Goal: Task Accomplishment & Management: Complete application form

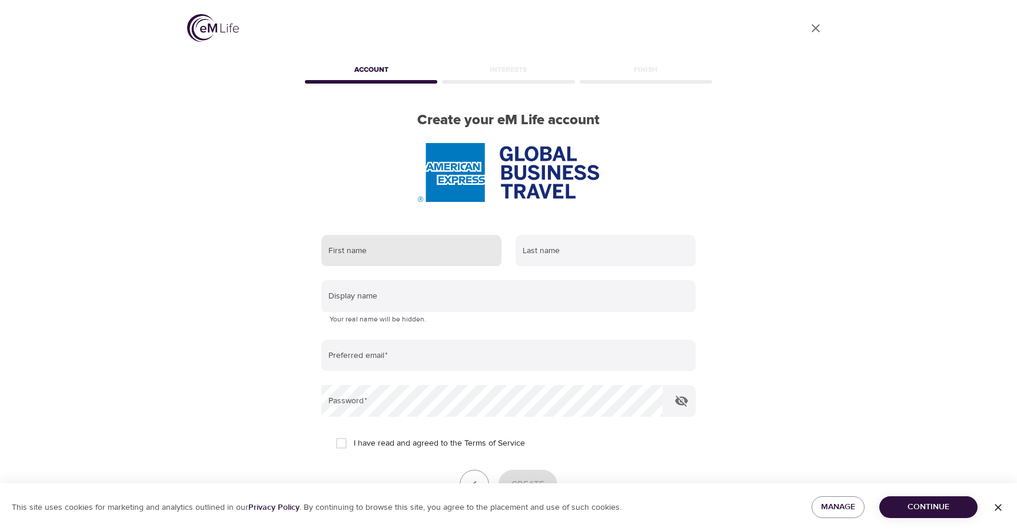
click at [428, 243] on input "text" at bounding box center [411, 251] width 180 height 32
click at [426, 254] on input "text" at bounding box center [411, 251] width 180 height 32
type input "[PERSON_NAME]"
type input "Baggio"
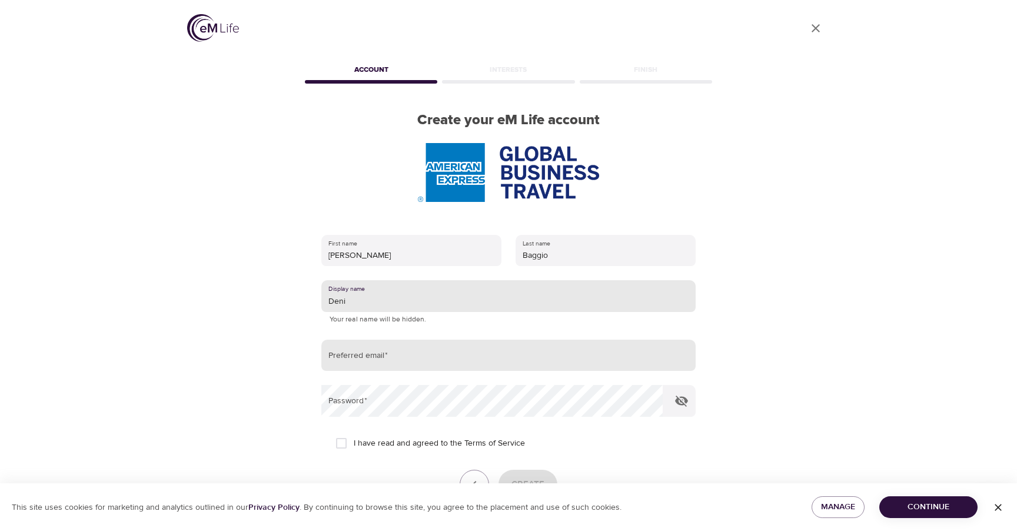
type input "Deni"
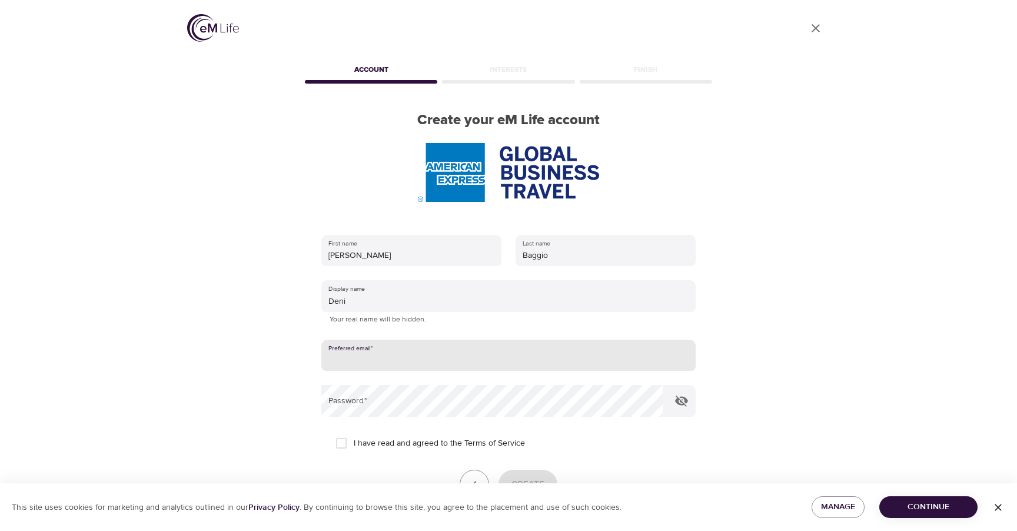
click at [410, 358] on input "email" at bounding box center [508, 356] width 374 height 32
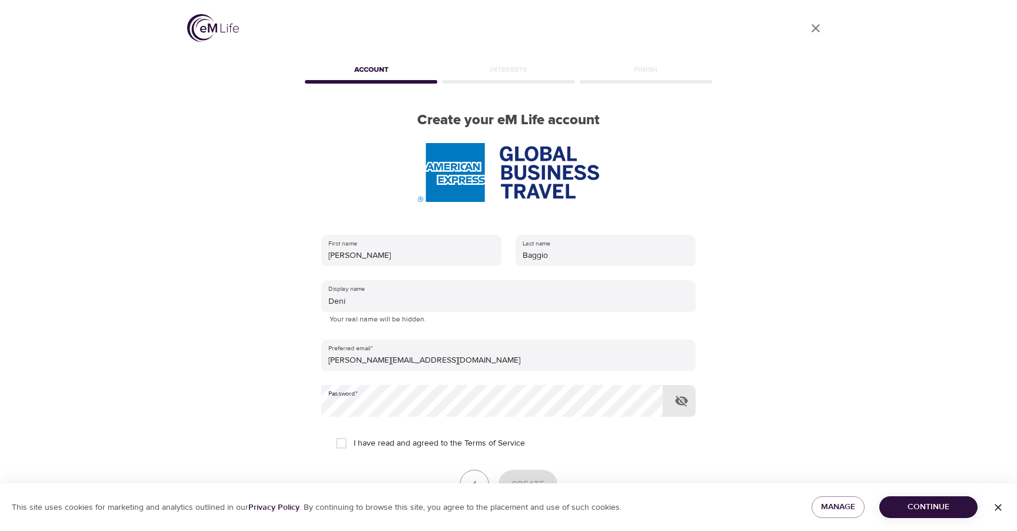
click at [467, 371] on form "First name [PERSON_NAME] Last name [PERSON_NAME] Display name Deni Your real na…" at bounding box center [508, 380] width 374 height 304
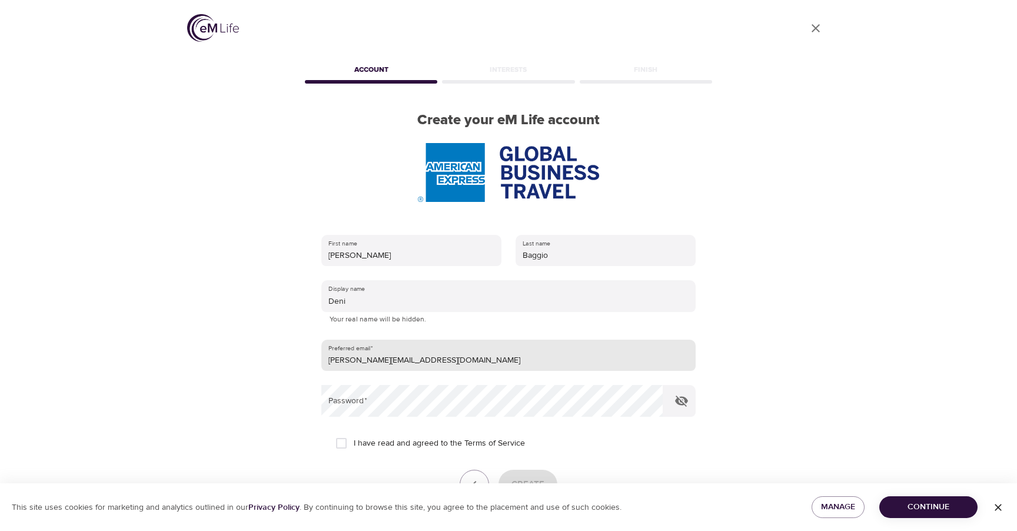
click at [467, 356] on input "[PERSON_NAME][EMAIL_ADDRESS][DOMAIN_NAME]" at bounding box center [508, 356] width 374 height 32
type input "[PERSON_NAME][EMAIL_ADDRESS][PERSON_NAME][DOMAIN_NAME]"
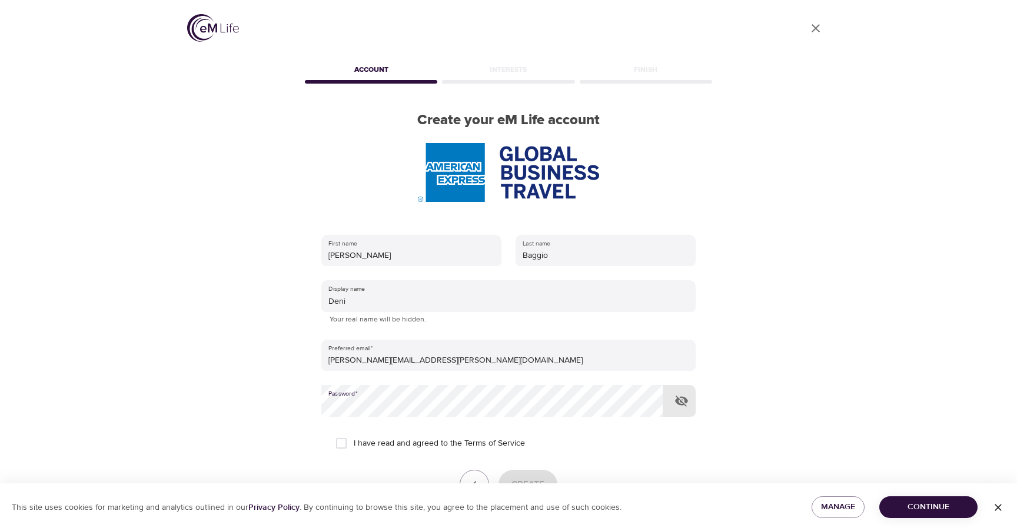
scroll to position [37, 0]
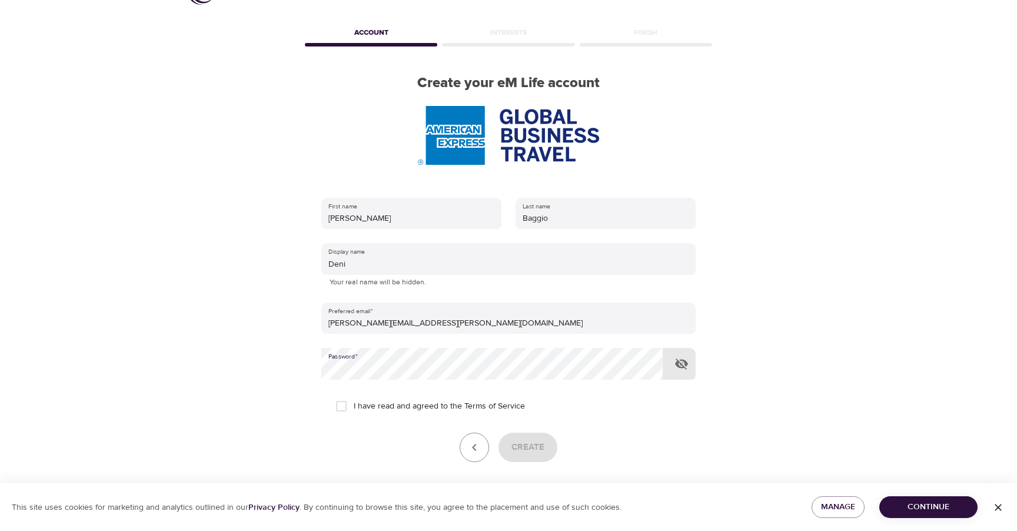
click at [685, 366] on icon "button" at bounding box center [682, 364] width 14 height 14
click at [340, 403] on input "I have read and agreed to the Terms of Service" at bounding box center [341, 406] width 25 height 25
checkbox input "true"
click at [535, 452] on span "Create" at bounding box center [528, 447] width 33 height 15
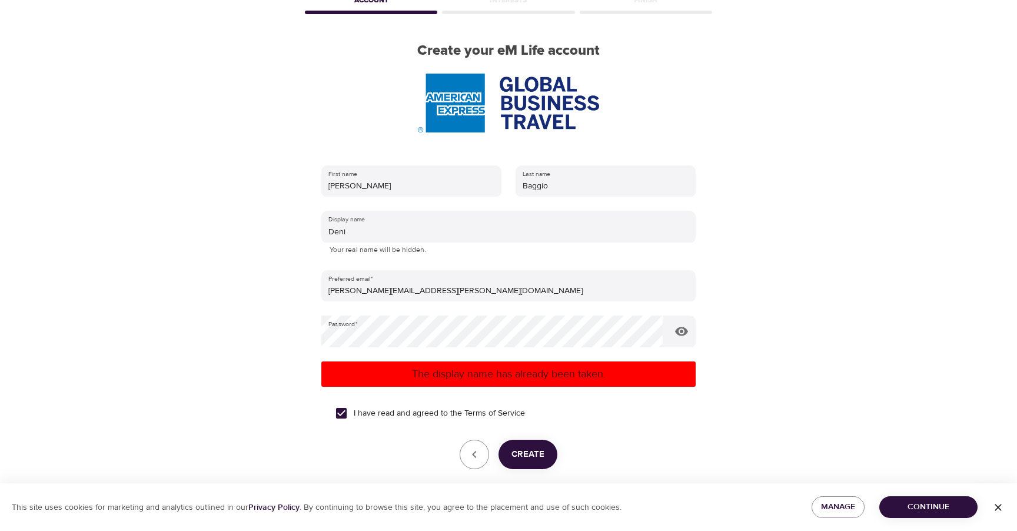
scroll to position [70, 0]
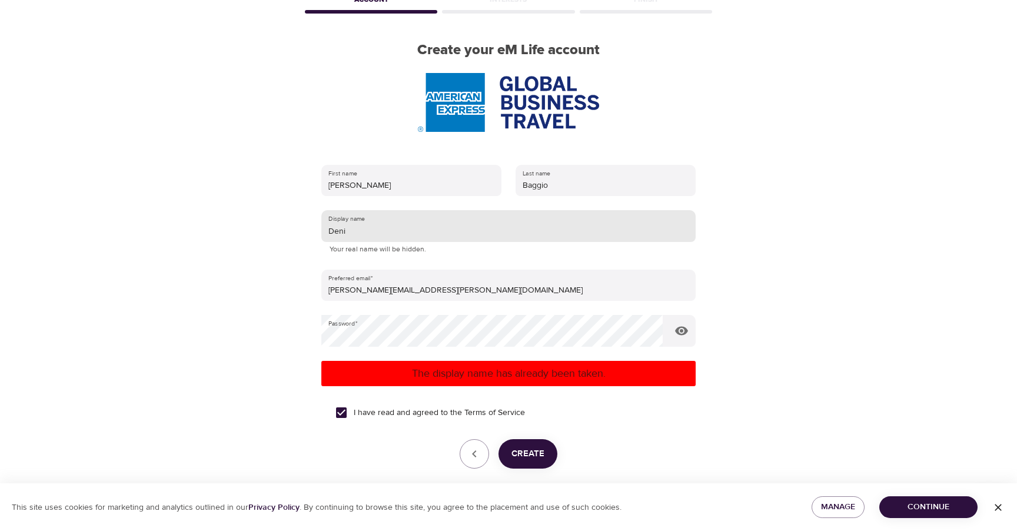
click at [371, 234] on input "Deni" at bounding box center [508, 226] width 374 height 32
type input "D"
type input "DenB"
click at [536, 453] on span "Create" at bounding box center [528, 453] width 33 height 15
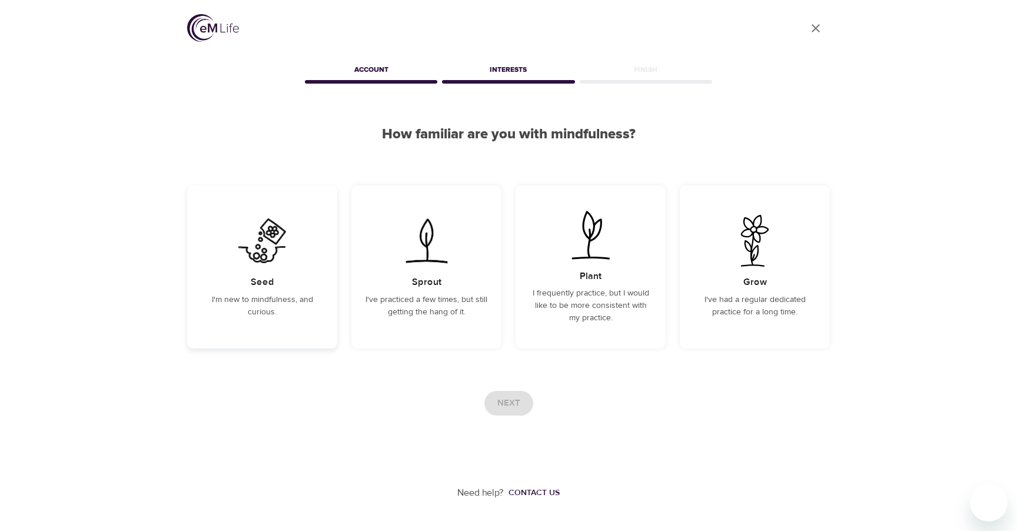
click at [304, 263] on div "Seed I'm new to mindfulness, and curious." at bounding box center [262, 266] width 150 height 163
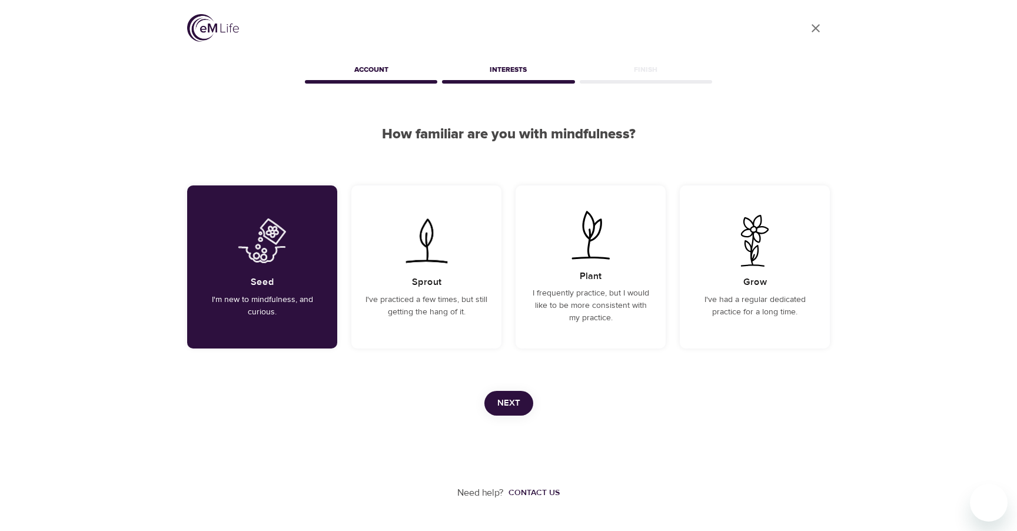
click at [536, 406] on div "Next" at bounding box center [508, 403] width 643 height 25
click at [515, 403] on span "Next" at bounding box center [508, 403] width 23 height 15
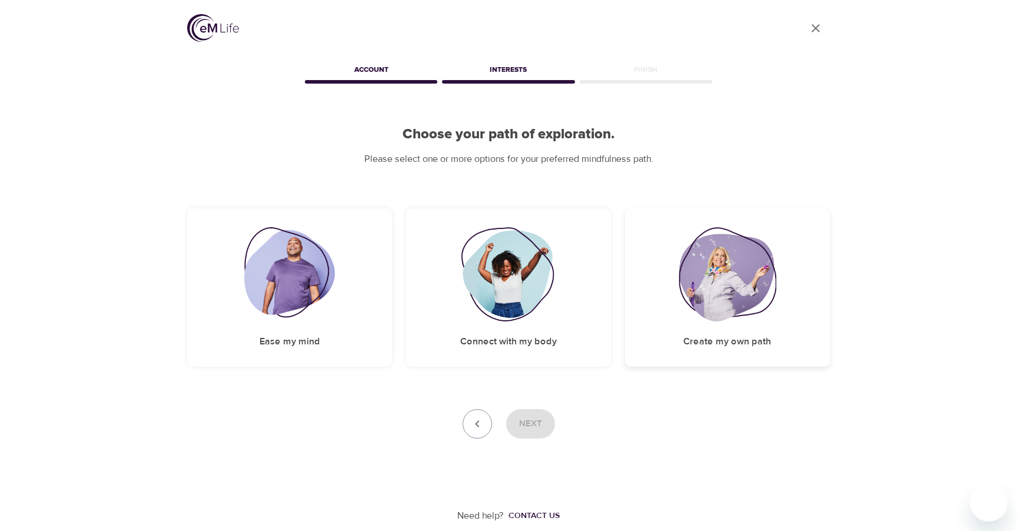
click at [696, 324] on div "Create my own path" at bounding box center [727, 287] width 205 height 158
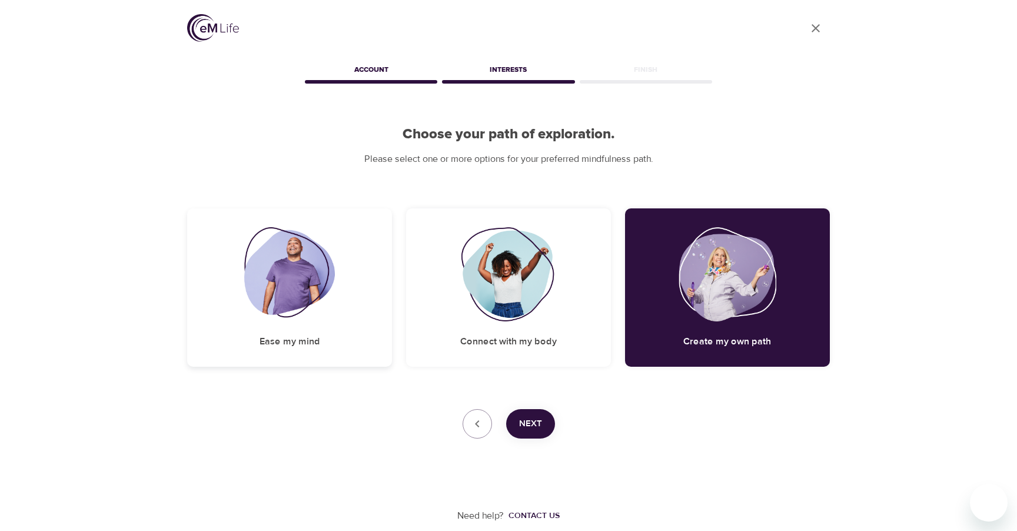
click at [284, 308] on img at bounding box center [289, 274] width 91 height 94
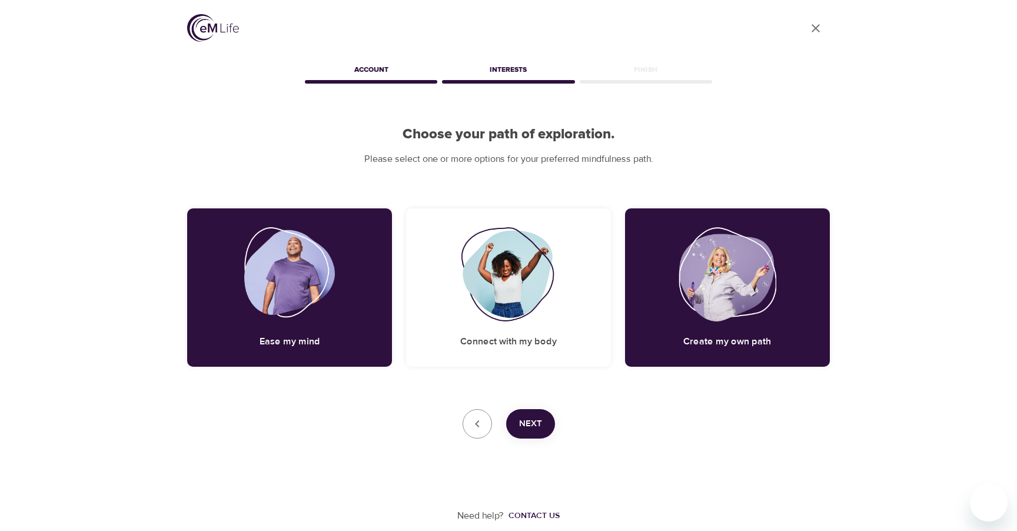
click at [538, 424] on span "Next" at bounding box center [530, 423] width 23 height 15
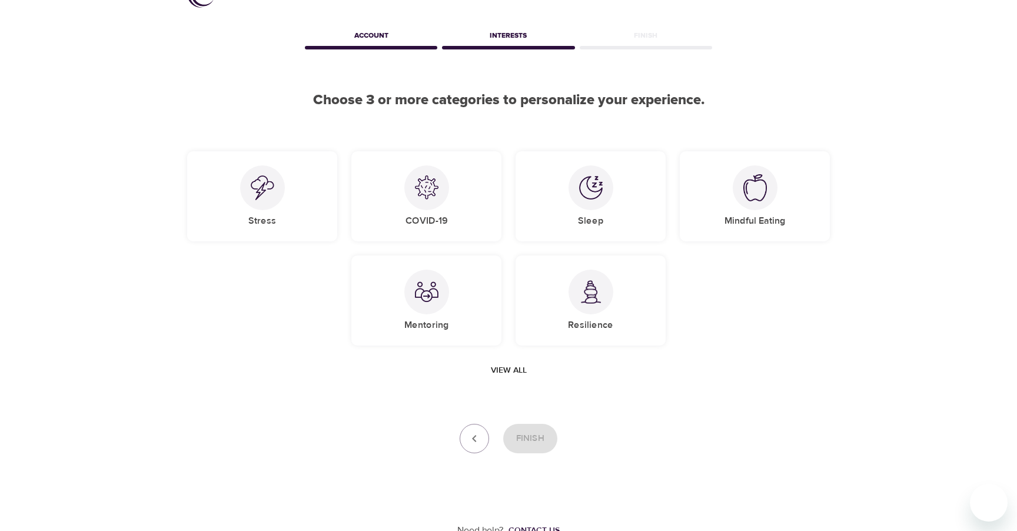
scroll to position [37, 0]
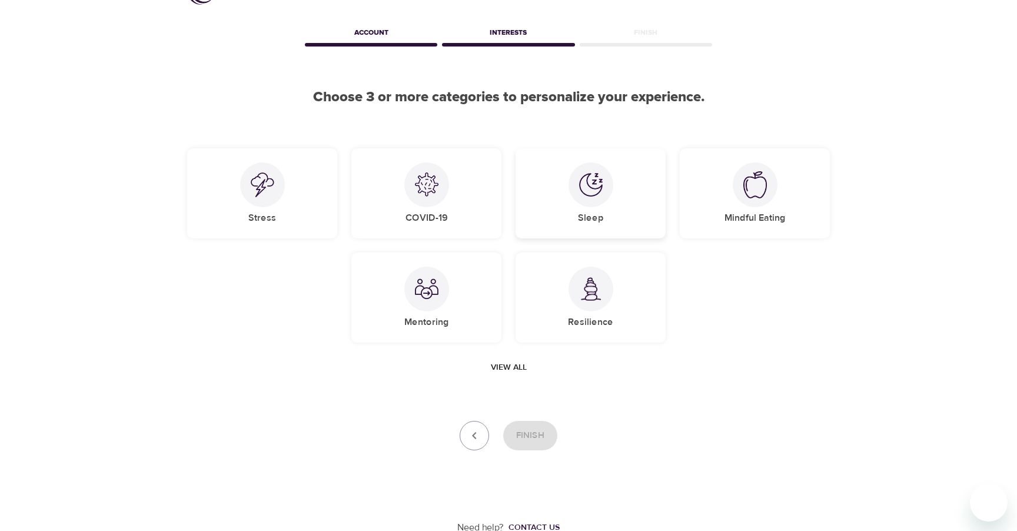
click at [584, 200] on div at bounding box center [591, 184] width 45 height 45
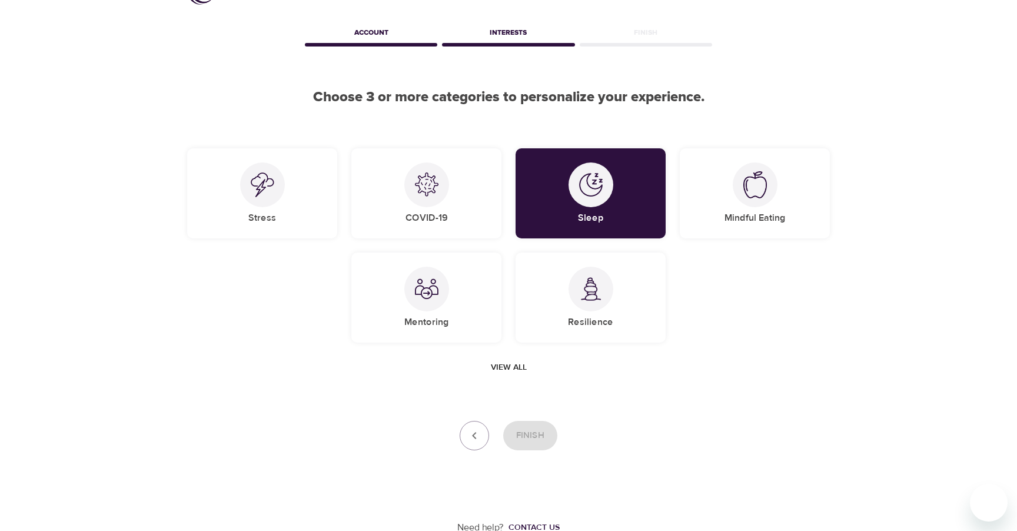
click at [505, 368] on span "View all" at bounding box center [509, 367] width 36 height 15
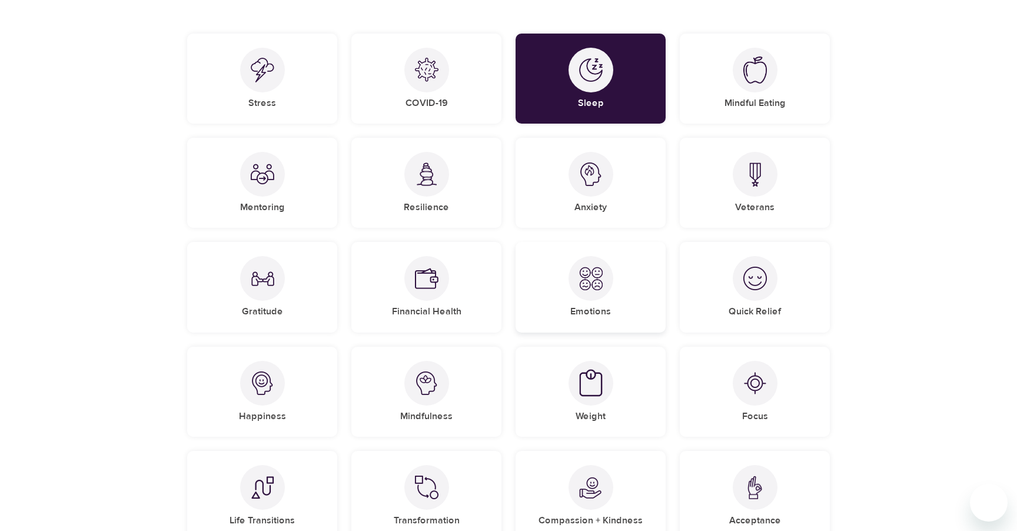
scroll to position [0, 0]
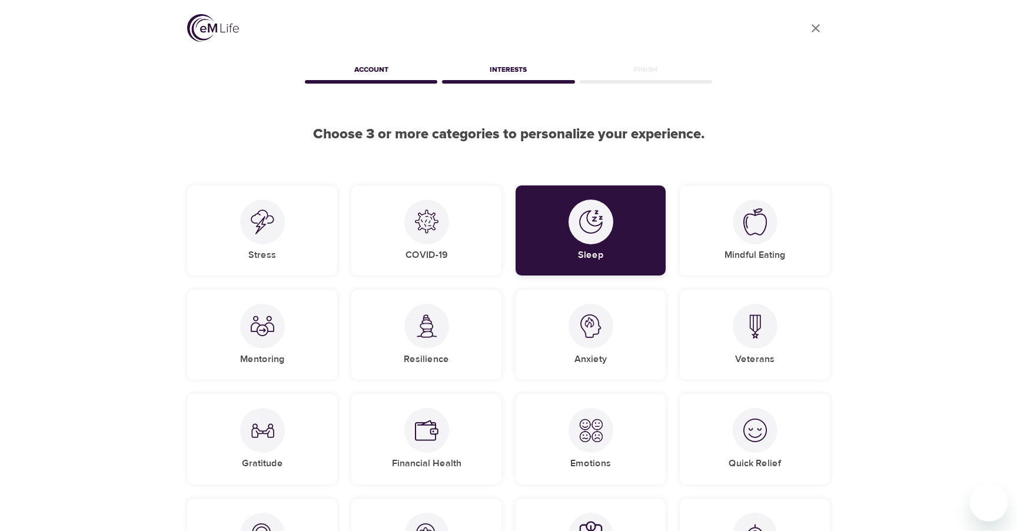
click at [604, 221] on div at bounding box center [591, 222] width 45 height 45
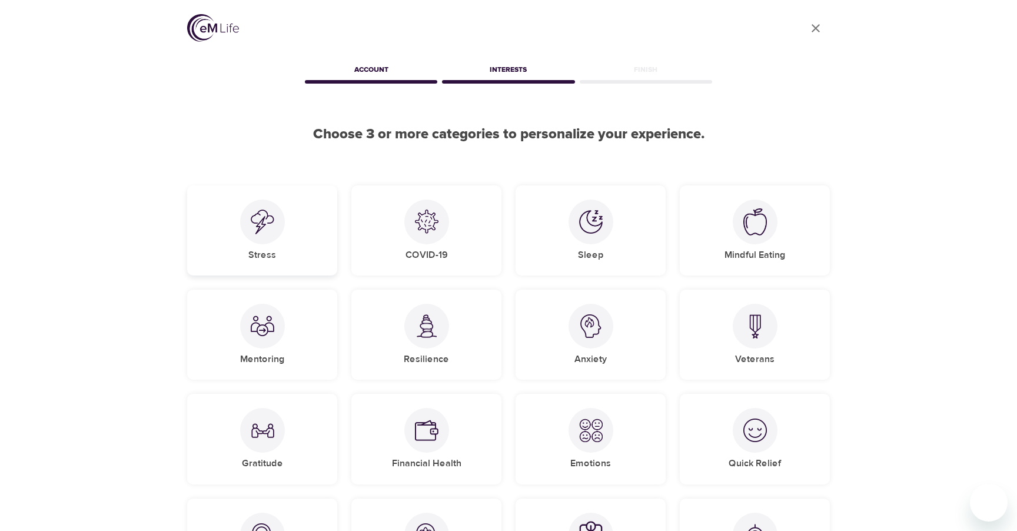
click at [300, 255] on div "Stress" at bounding box center [262, 230] width 150 height 90
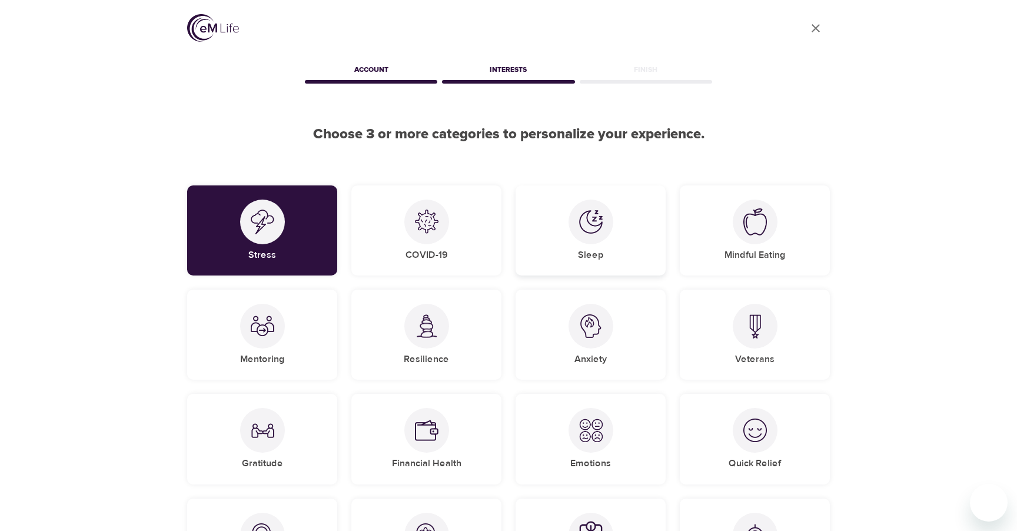
click at [600, 261] on h5 "Sleep" at bounding box center [591, 255] width 26 height 12
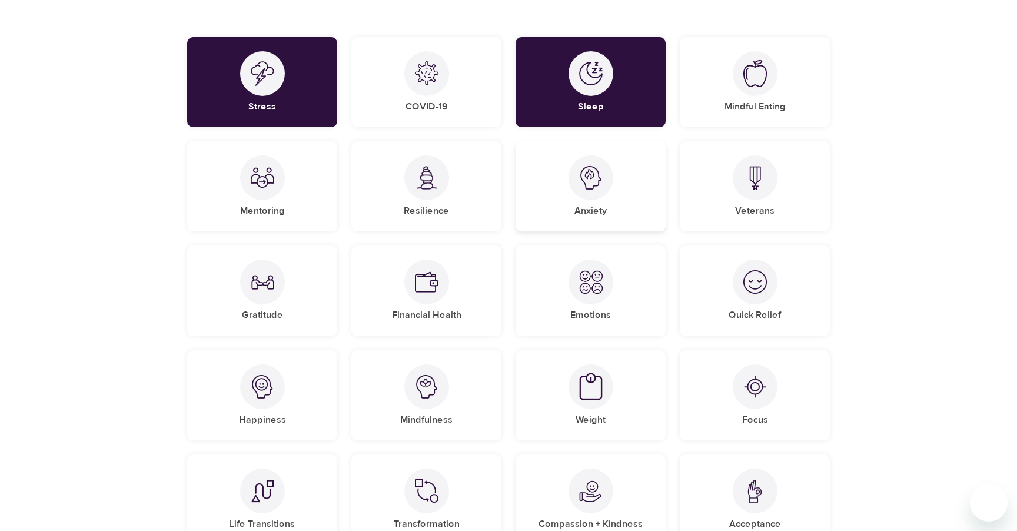
scroll to position [164, 0]
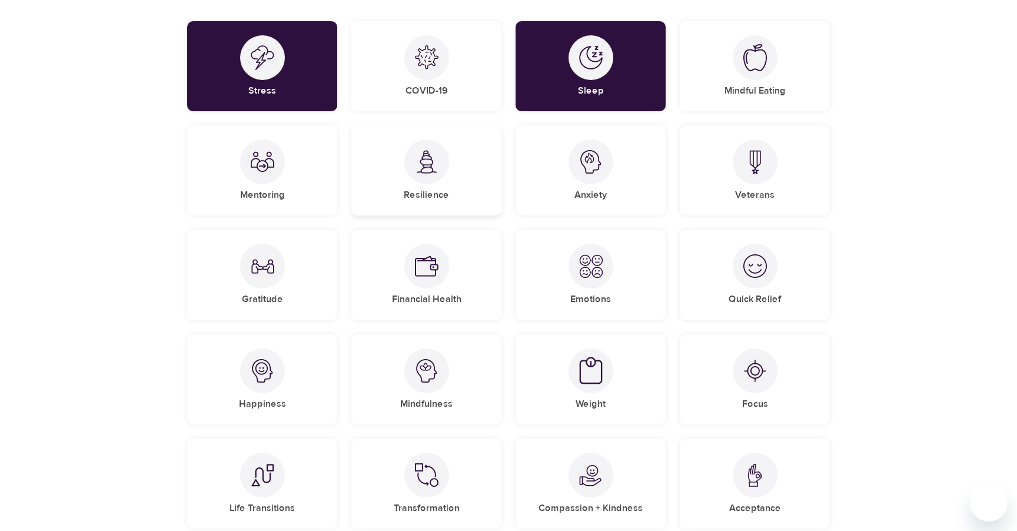
click at [456, 164] on div "Resilience" at bounding box center [426, 170] width 150 height 90
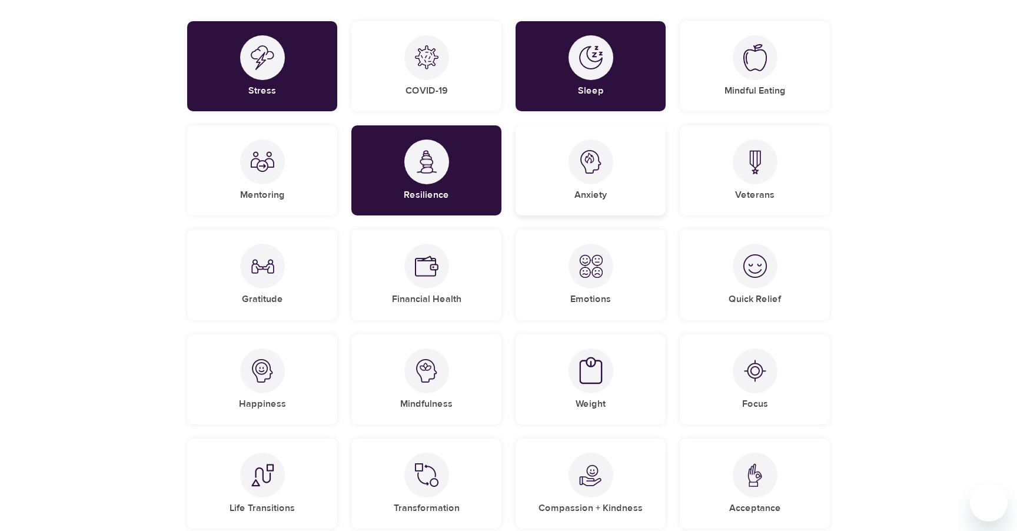
click at [565, 178] on div "Anxiety" at bounding box center [591, 170] width 150 height 90
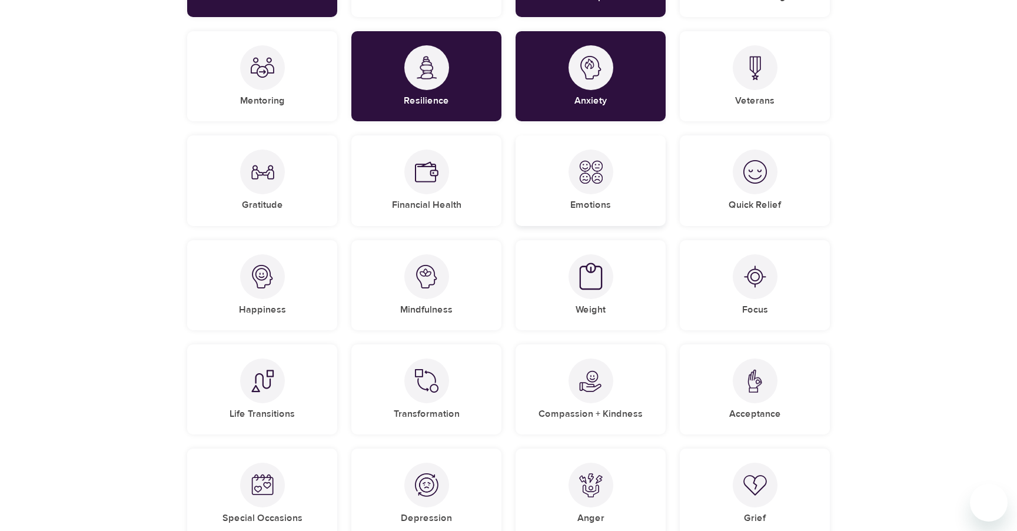
scroll to position [278, 0]
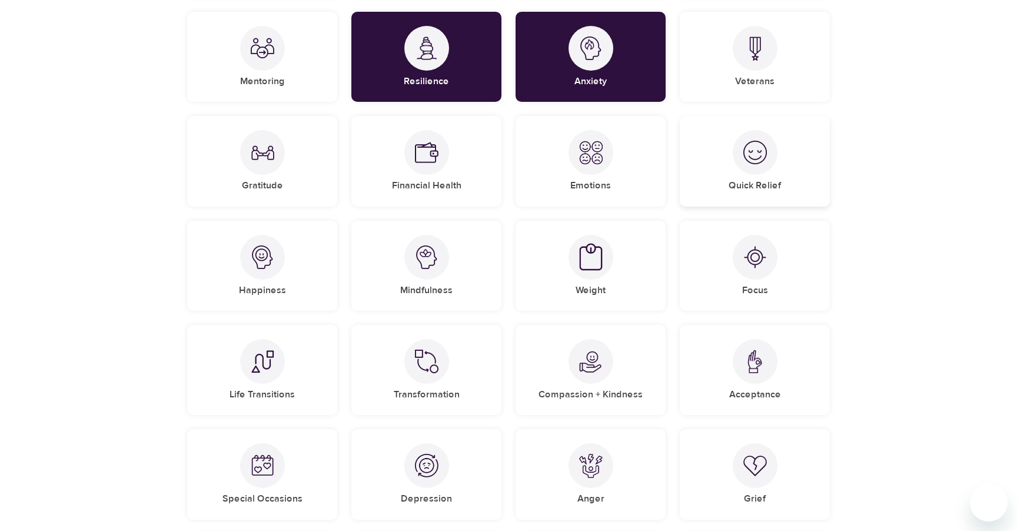
click at [754, 188] on h5 "Quick Relief" at bounding box center [755, 186] width 52 height 12
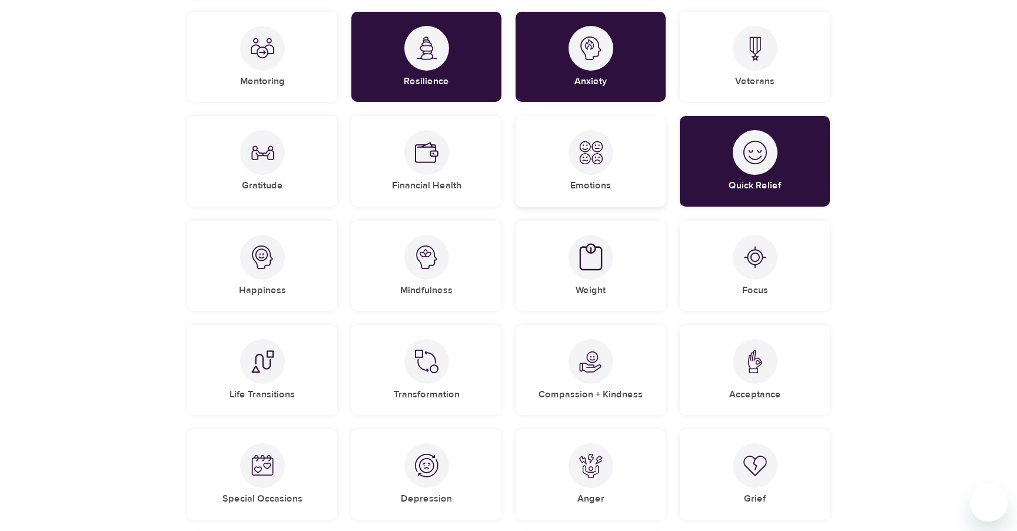
click at [626, 176] on div "Emotions" at bounding box center [591, 161] width 150 height 90
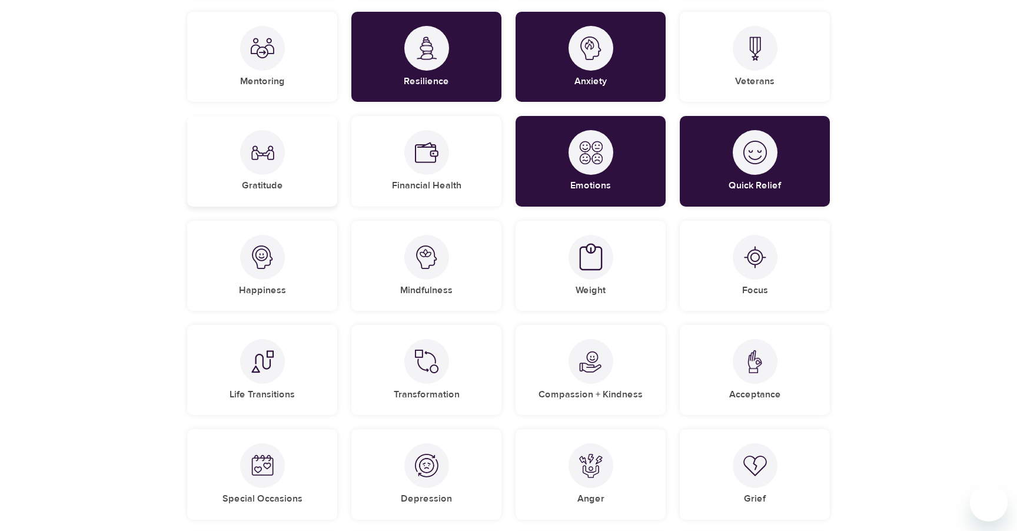
click at [312, 185] on div "Gratitude" at bounding box center [262, 161] width 150 height 90
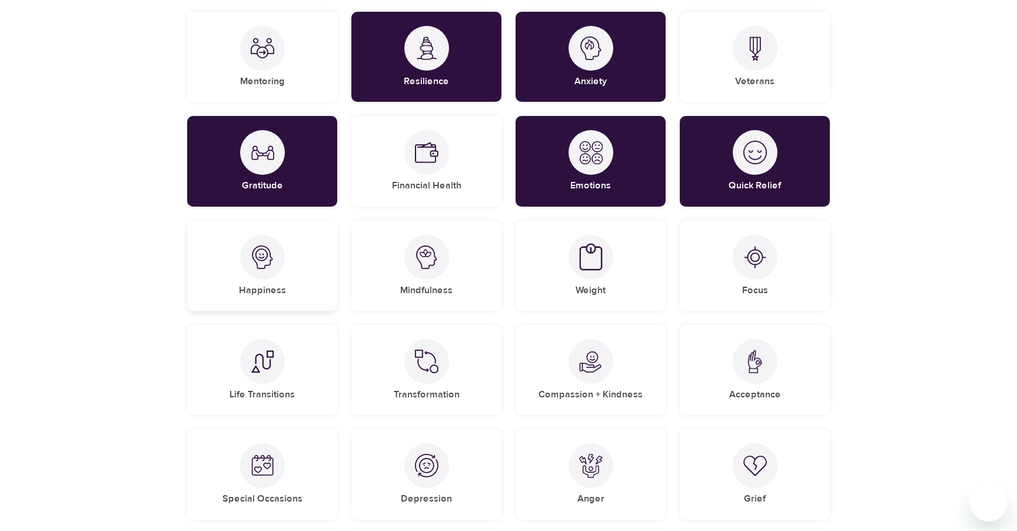
click at [317, 251] on div "Happiness" at bounding box center [262, 266] width 150 height 90
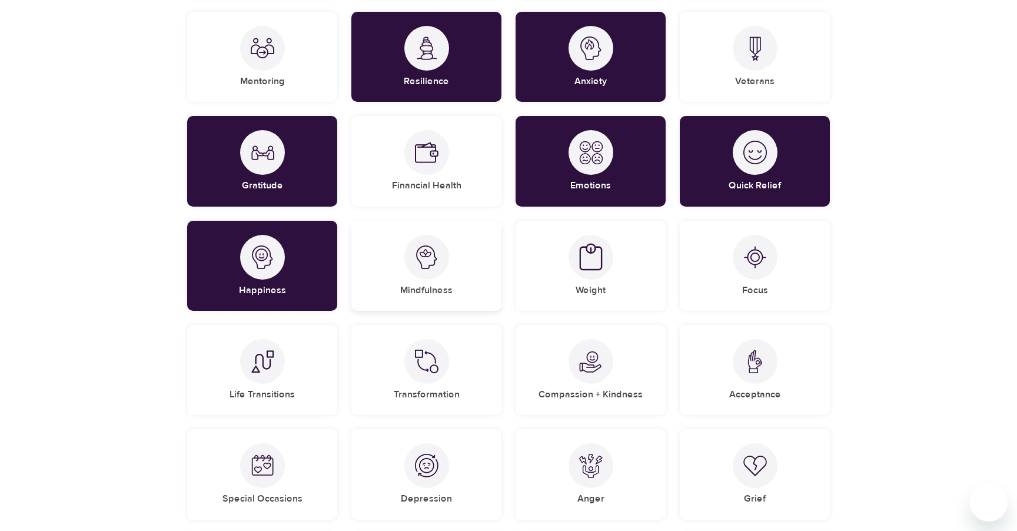
click at [424, 255] on img at bounding box center [427, 257] width 24 height 24
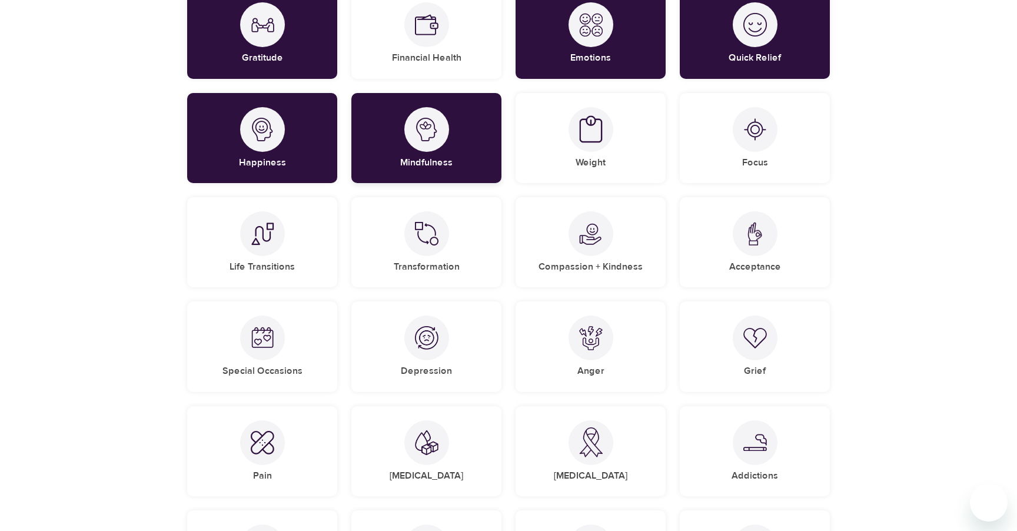
scroll to position [412, 0]
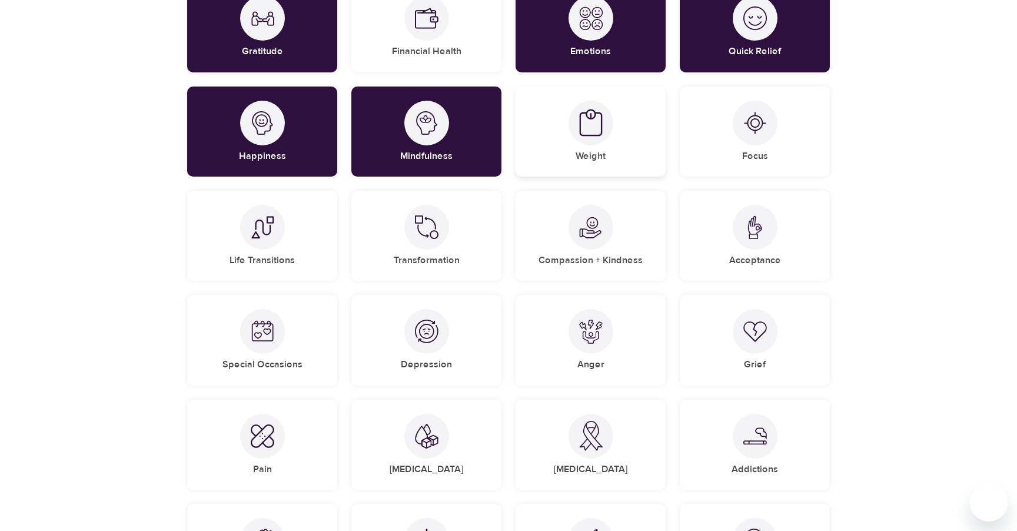
click at [591, 167] on div "Weight" at bounding box center [591, 132] width 150 height 90
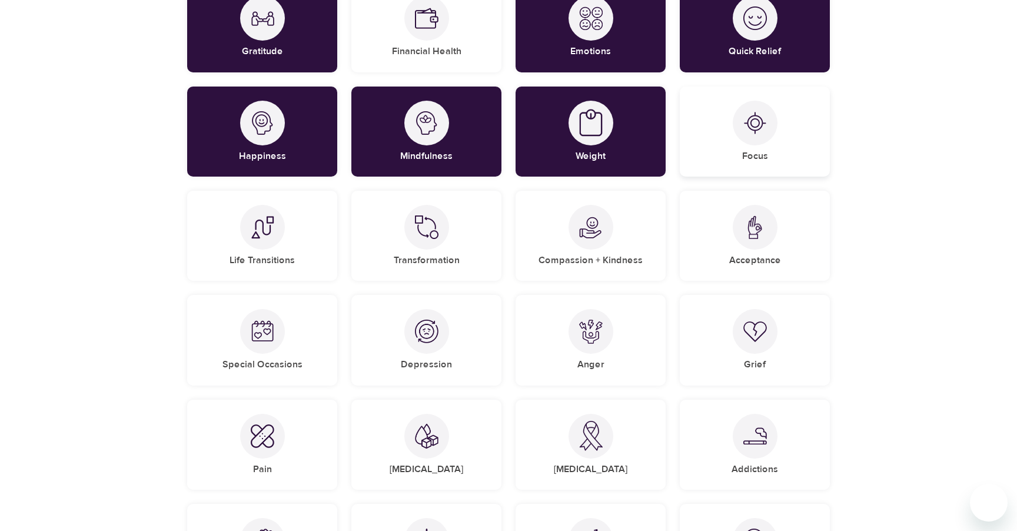
click at [740, 171] on div "Focus" at bounding box center [755, 132] width 150 height 90
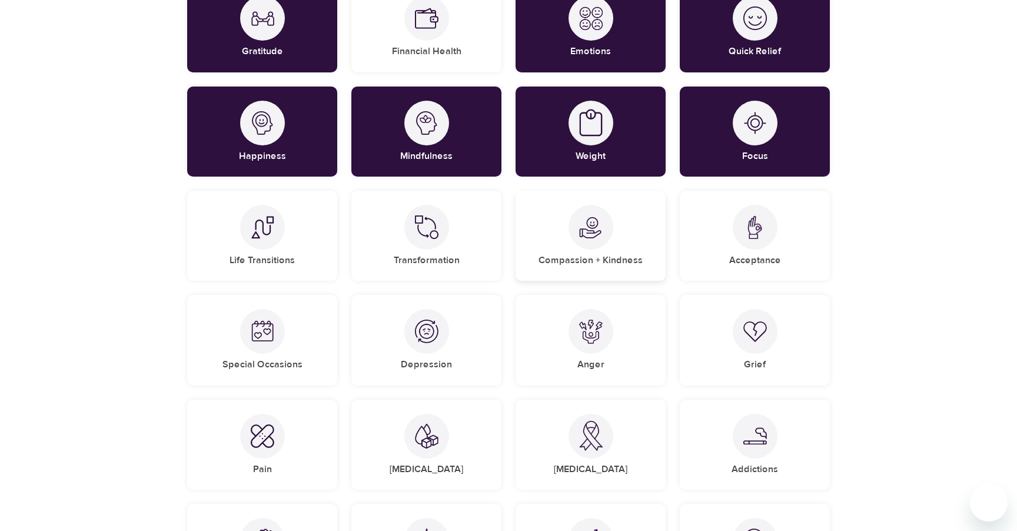
click at [631, 256] on h5 "Compassion + Kindness" at bounding box center [591, 260] width 104 height 12
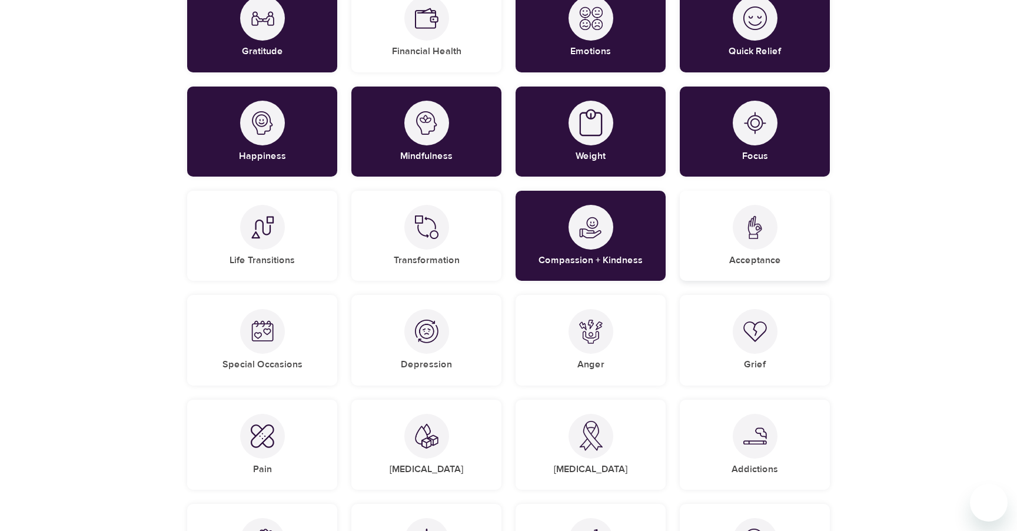
click at [728, 247] on div "Acceptance" at bounding box center [755, 236] width 150 height 90
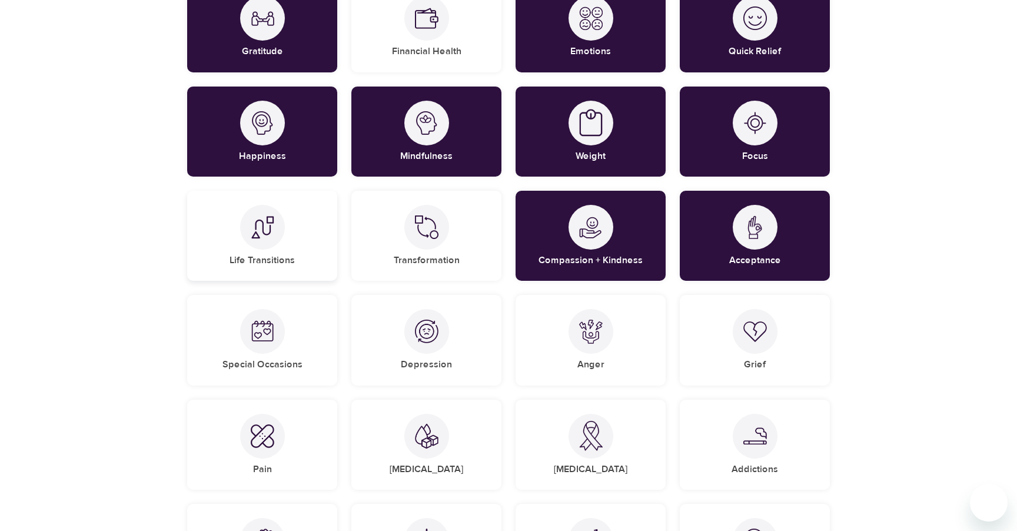
click at [311, 253] on div "Life Transitions" at bounding box center [262, 236] width 150 height 90
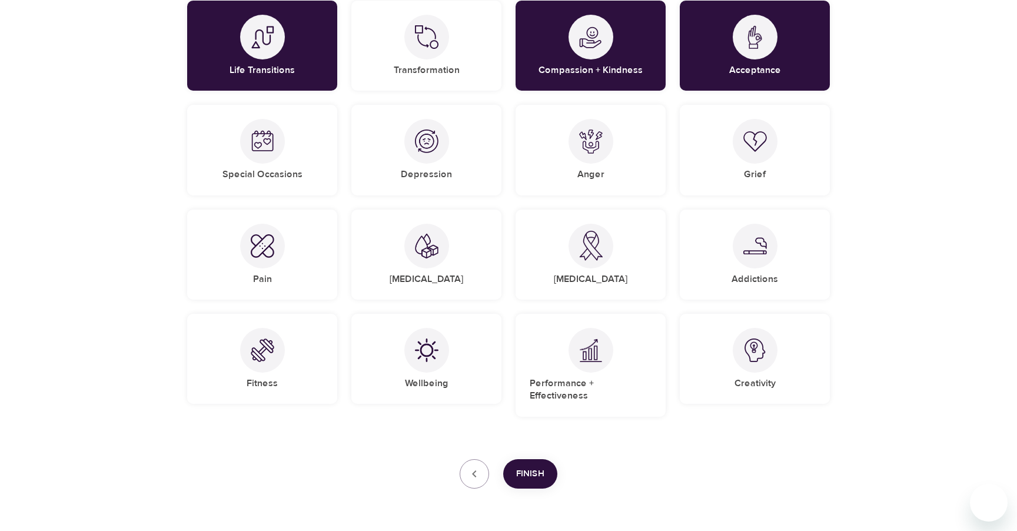
scroll to position [613, 0]
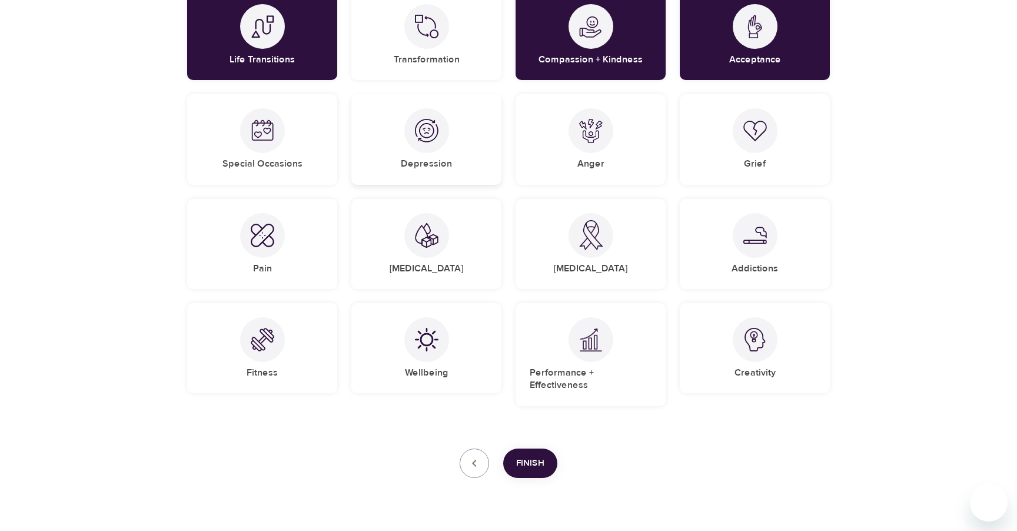
click at [455, 154] on div "Depression" at bounding box center [426, 139] width 150 height 90
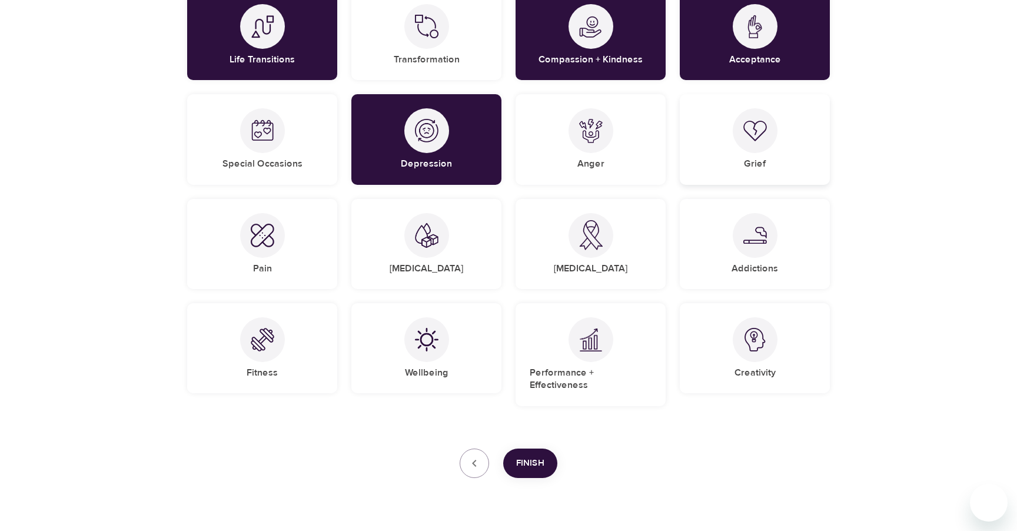
click at [824, 139] on div "Grief" at bounding box center [755, 139] width 150 height 90
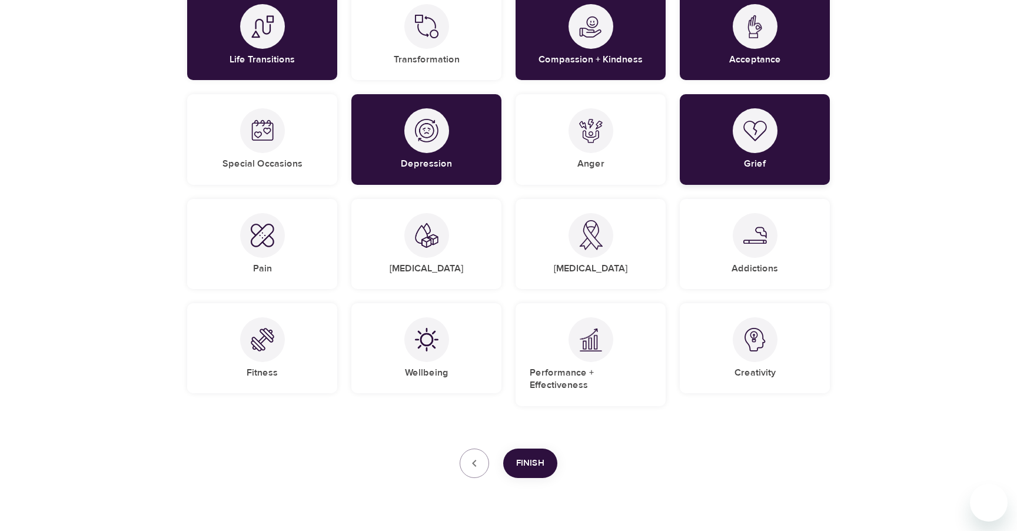
click at [767, 139] on div at bounding box center [755, 130] width 45 height 45
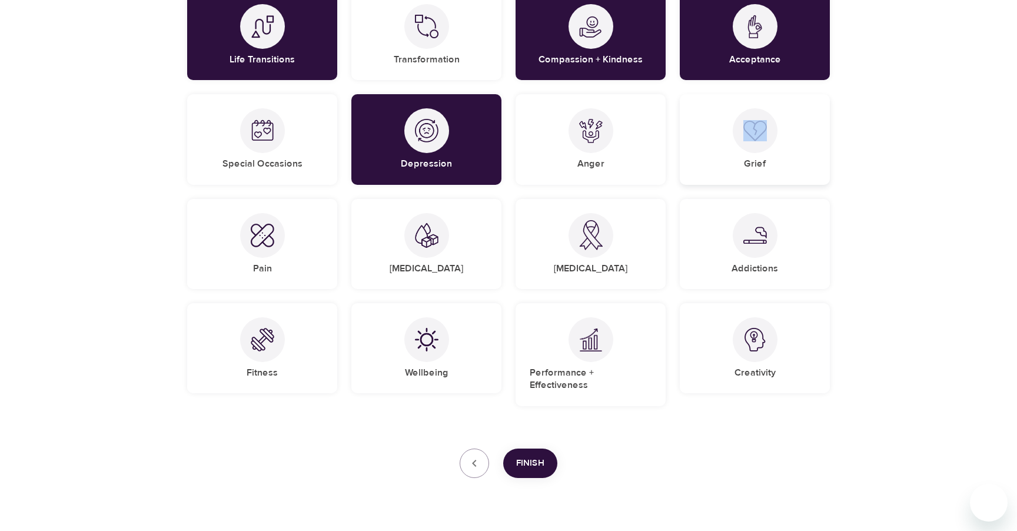
click at [767, 139] on div at bounding box center [755, 130] width 45 height 45
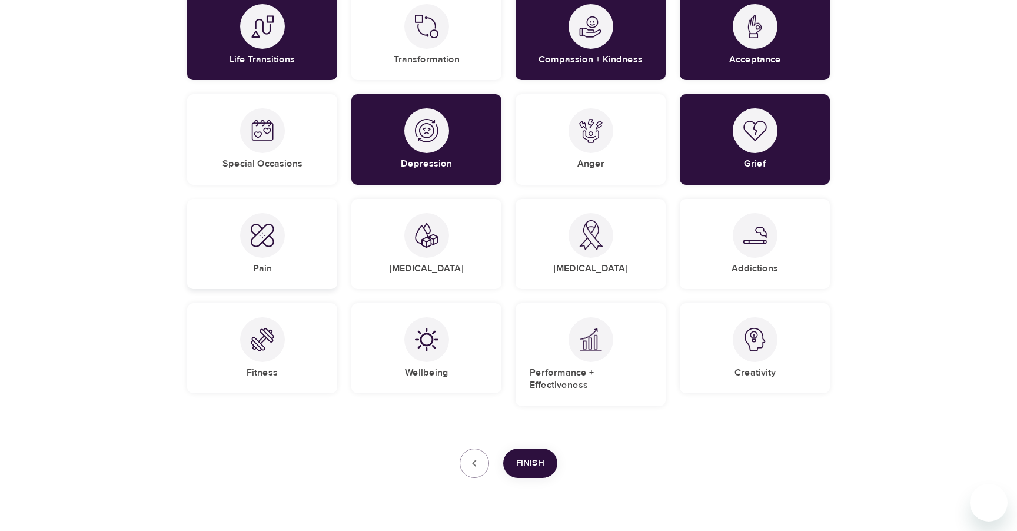
click at [290, 254] on div "Pain" at bounding box center [262, 244] width 150 height 90
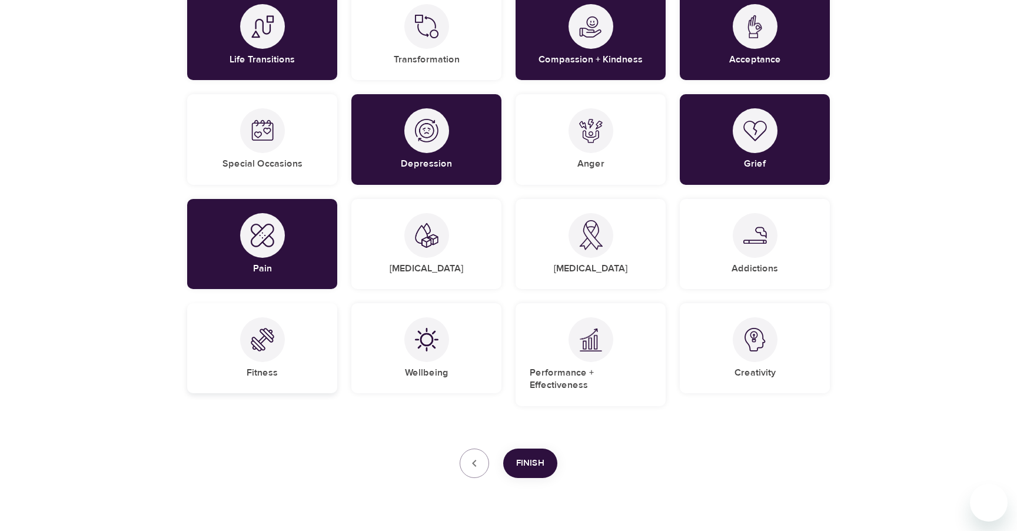
click at [333, 333] on div "Fitness" at bounding box center [262, 348] width 150 height 90
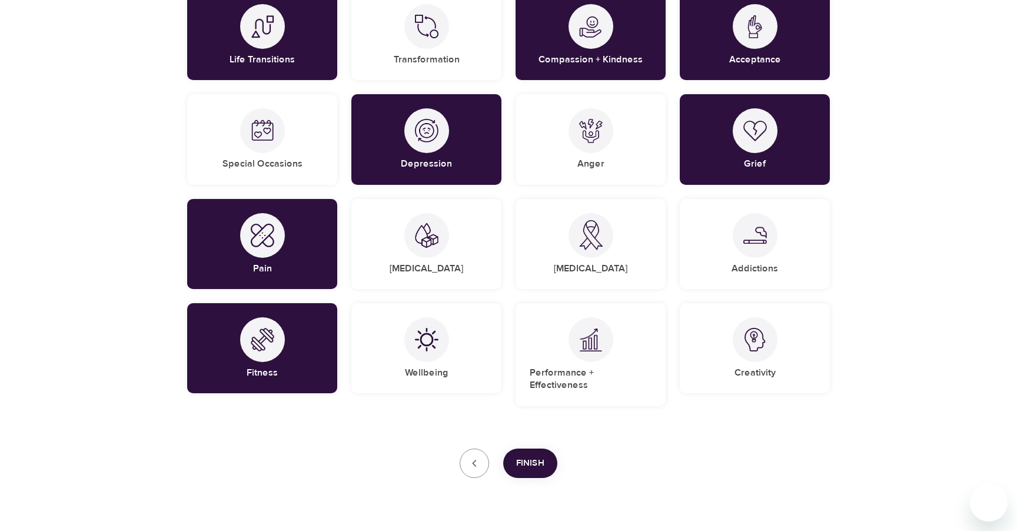
click at [506, 343] on div "Wellbeing" at bounding box center [426, 354] width 164 height 117
click at [471, 349] on div "Wellbeing" at bounding box center [426, 348] width 150 height 90
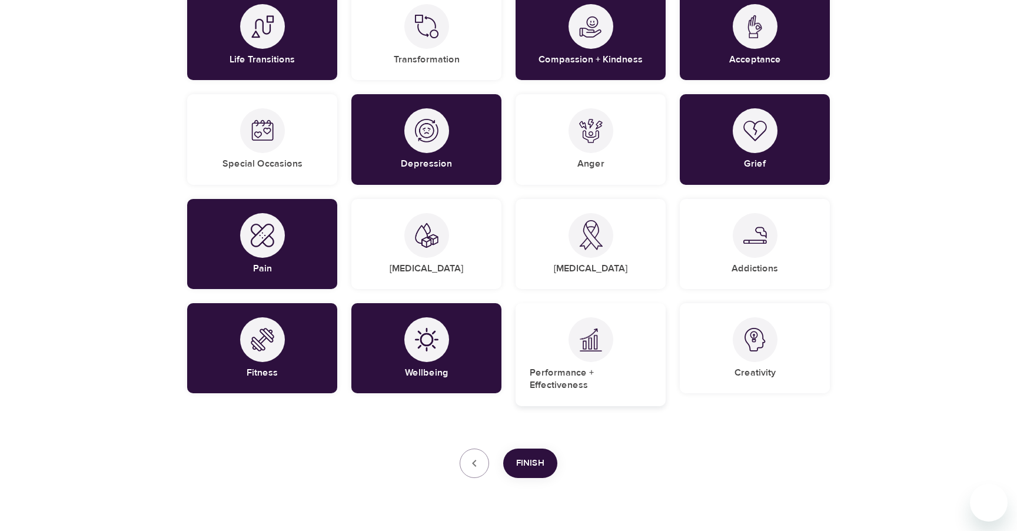
click at [604, 349] on div at bounding box center [591, 339] width 45 height 45
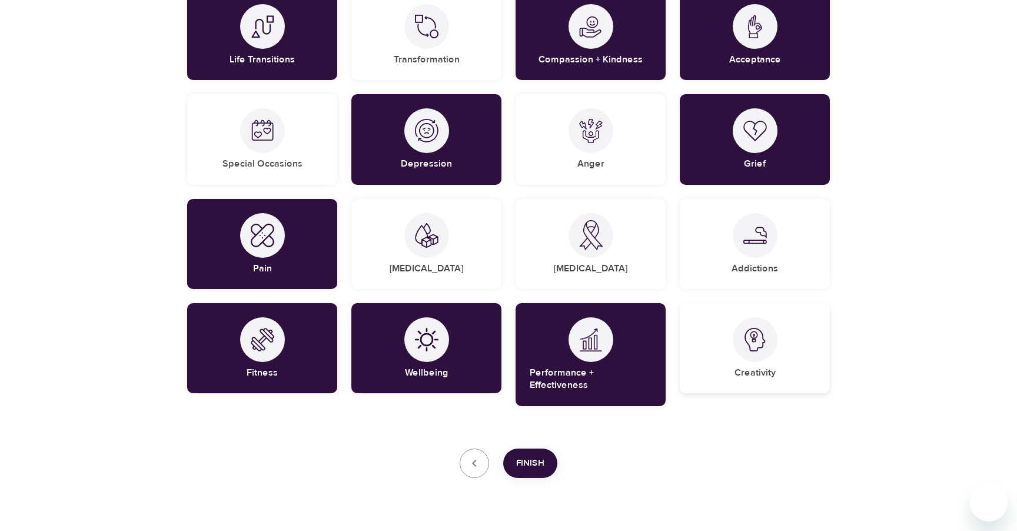
click at [769, 358] on div "Creativity" at bounding box center [755, 348] width 150 height 90
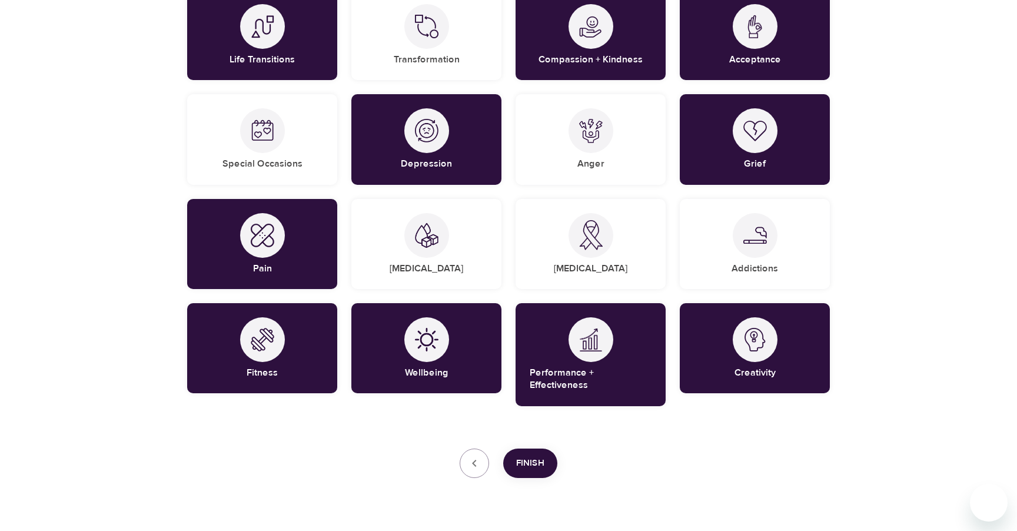
click at [543, 456] on span "Finish" at bounding box center [530, 463] width 28 height 15
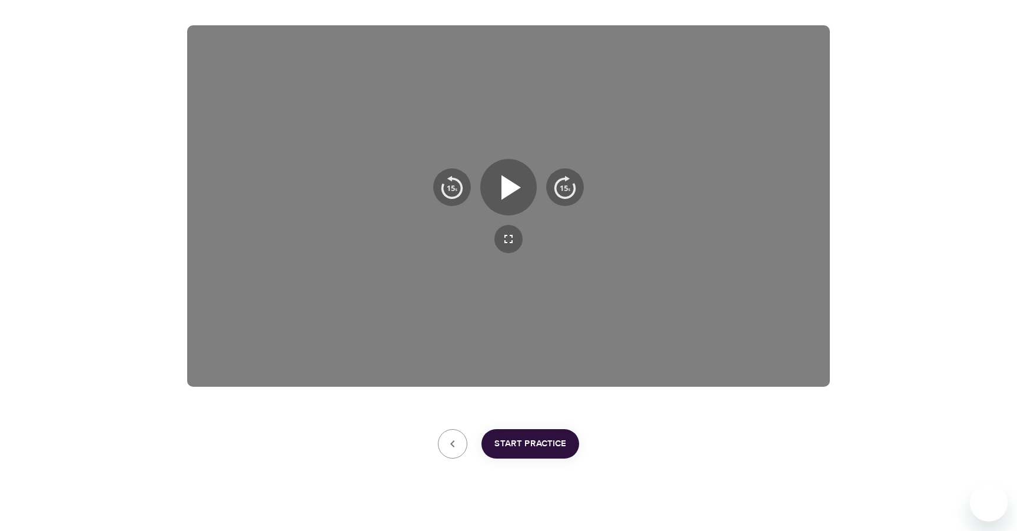
scroll to position [188, 0]
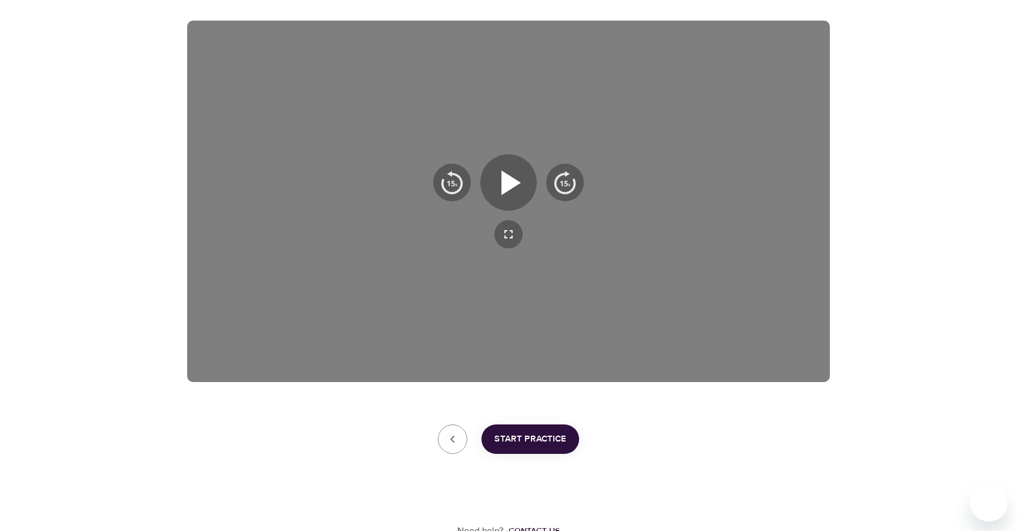
click at [553, 444] on span "Start Practice" at bounding box center [531, 439] width 72 height 15
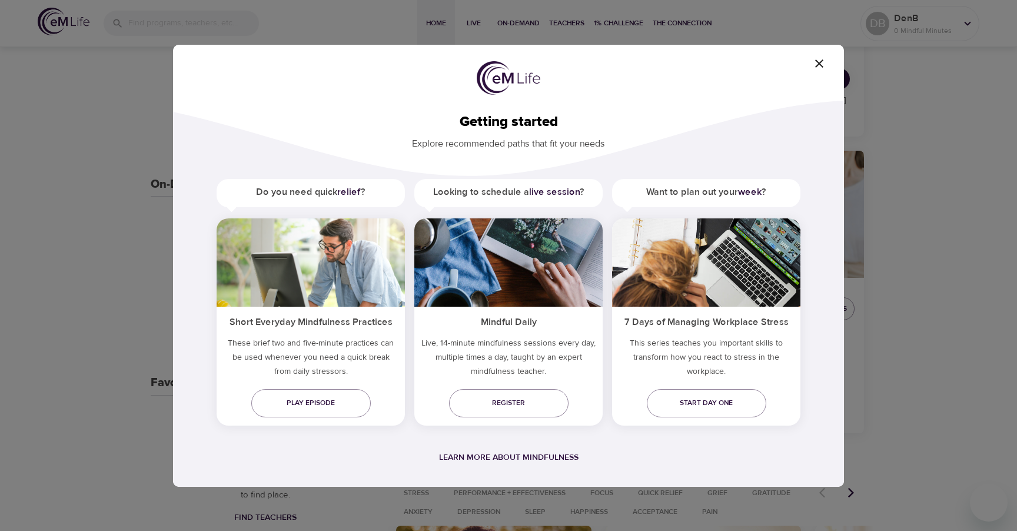
click at [816, 72] on div "Getting started Explore recommended paths that fit your needs Do you need quick…" at bounding box center [508, 266] width 671 height 442
click at [816, 67] on icon "button" at bounding box center [819, 63] width 8 height 8
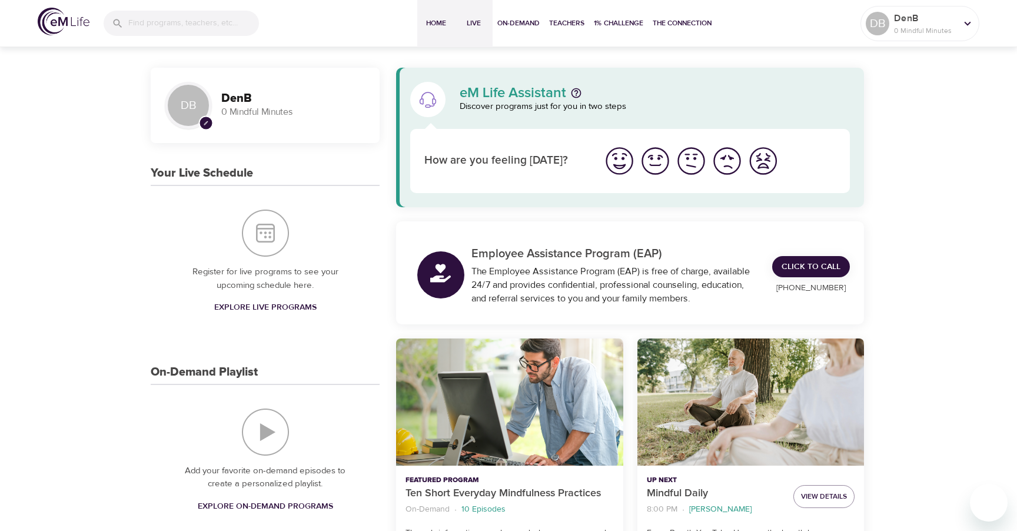
click at [479, 27] on span "Live" at bounding box center [474, 23] width 28 height 12
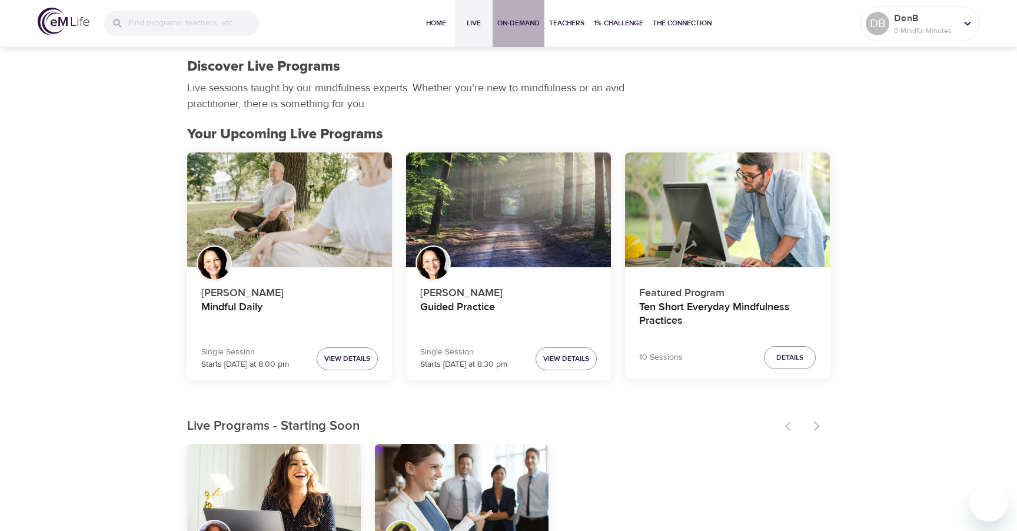
click at [525, 19] on span "On-Demand" at bounding box center [518, 23] width 42 height 12
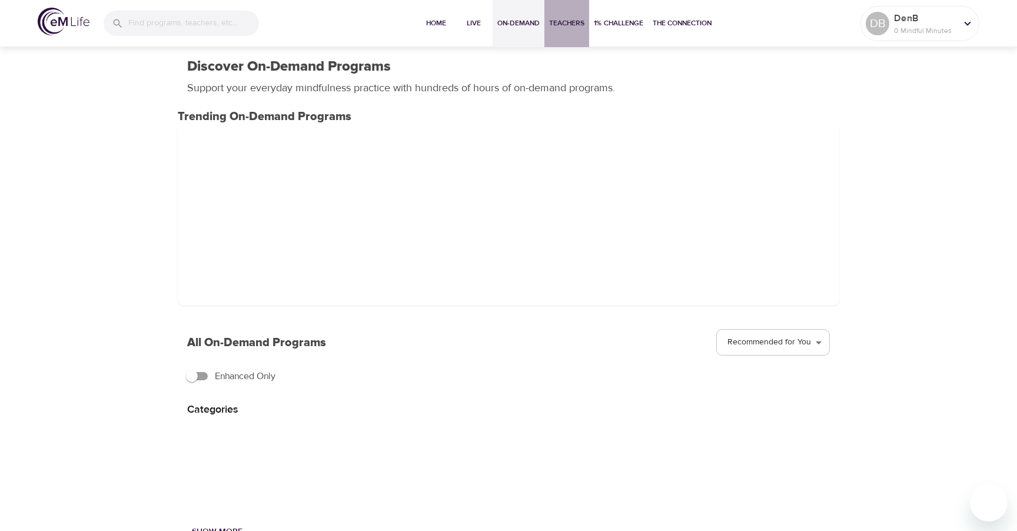
click at [566, 22] on span "Teachers" at bounding box center [566, 23] width 35 height 12
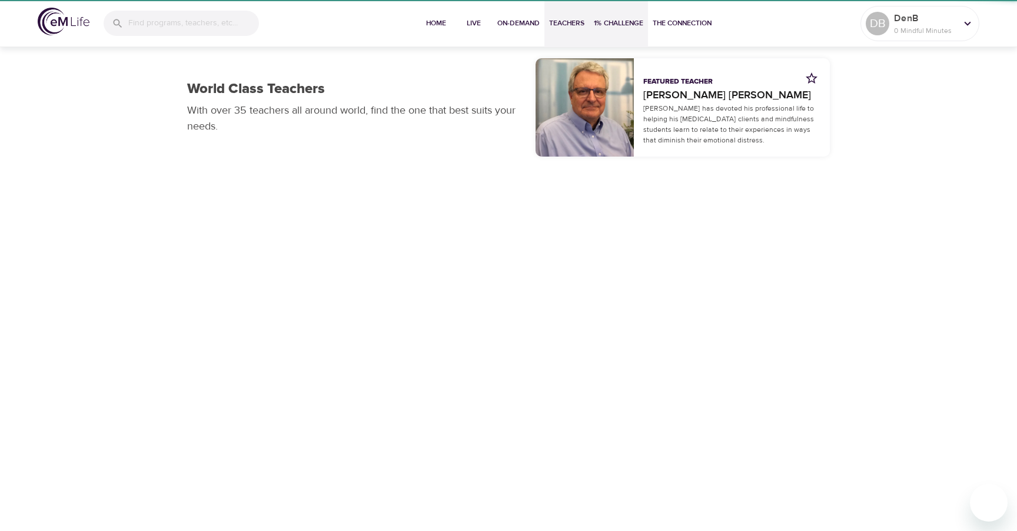
click at [613, 28] on span "1% Challenge" at bounding box center [618, 23] width 49 height 12
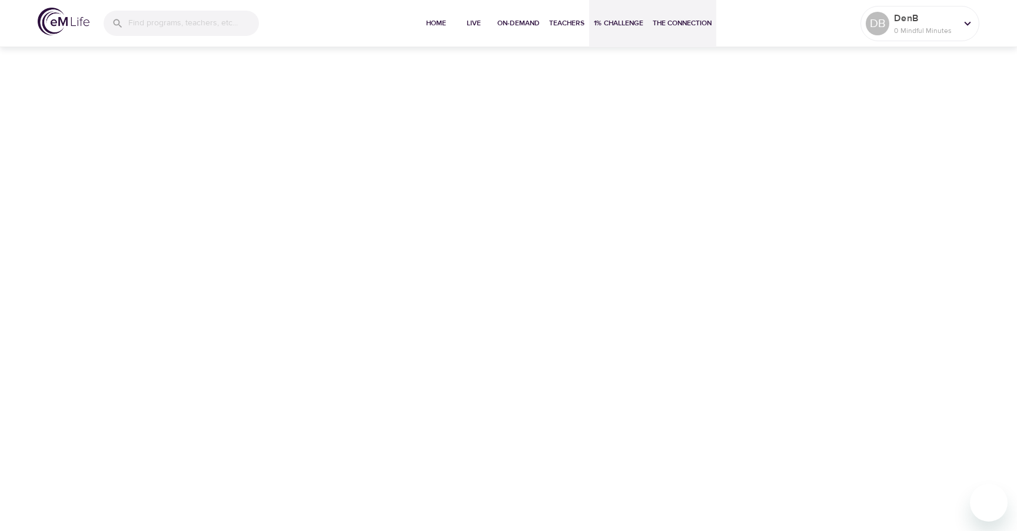
click at [675, 35] on button "The Connection" at bounding box center [682, 23] width 68 height 47
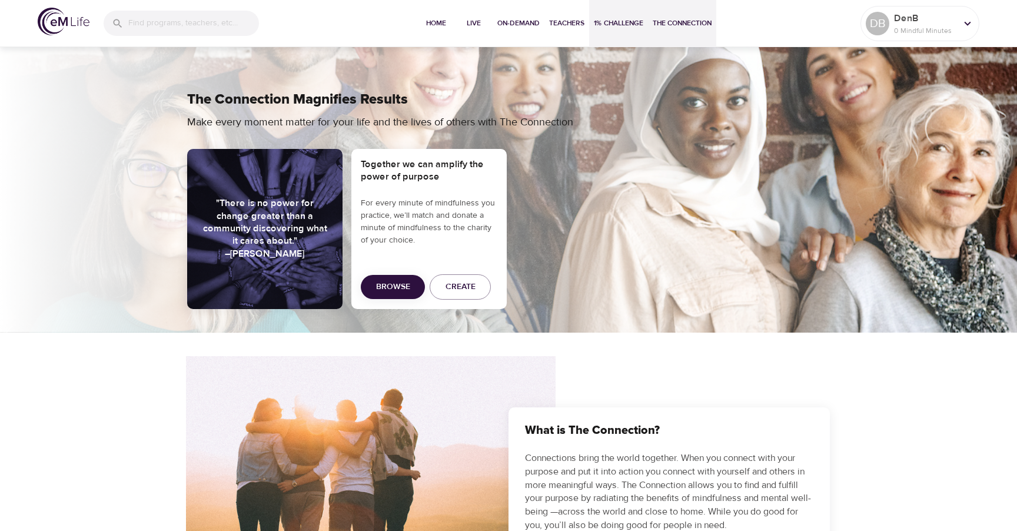
click at [623, 32] on button "1% Challenge" at bounding box center [618, 23] width 59 height 47
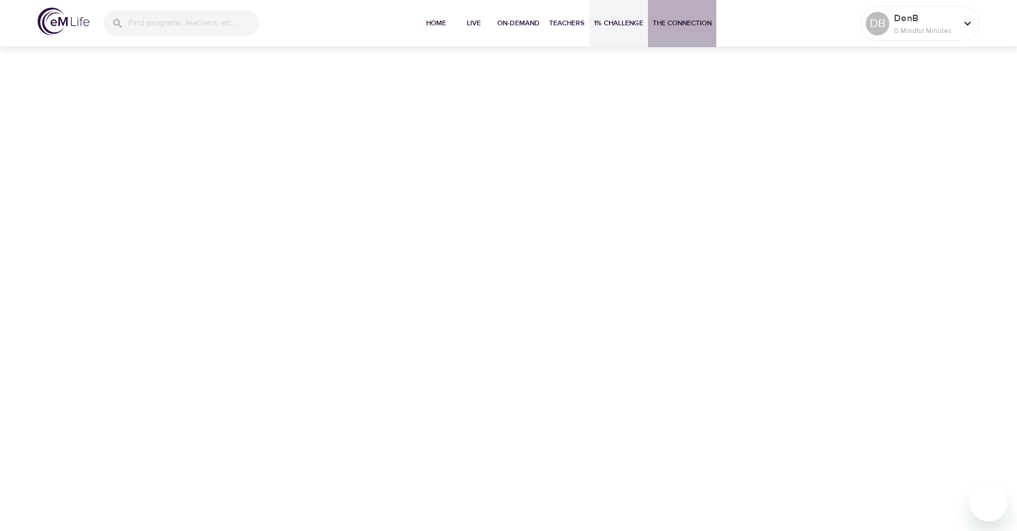
click at [678, 32] on button "The Connection" at bounding box center [682, 23] width 68 height 47
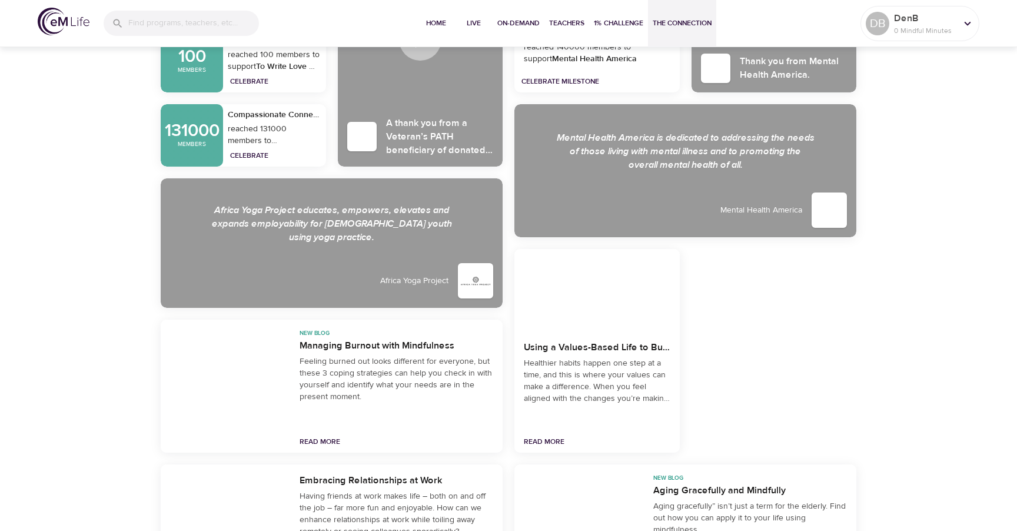
scroll to position [2254, 0]
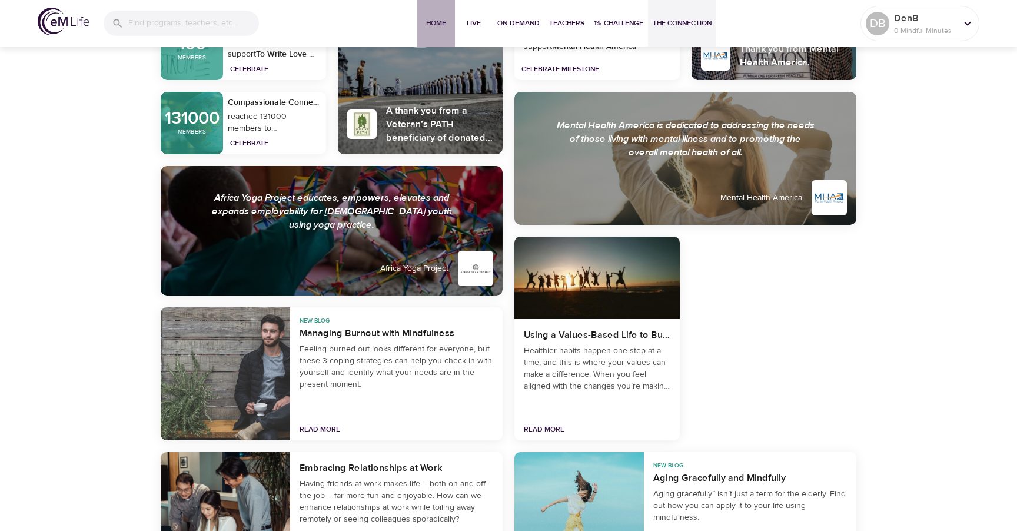
click at [434, 27] on span "Home" at bounding box center [436, 23] width 28 height 12
